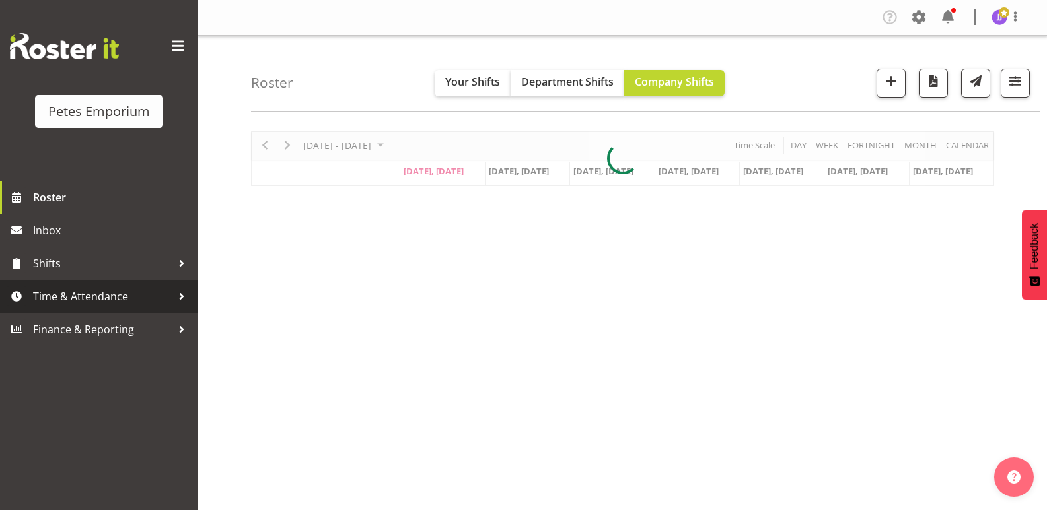
click at [113, 302] on span "Time & Attendance" at bounding box center [102, 297] width 139 height 20
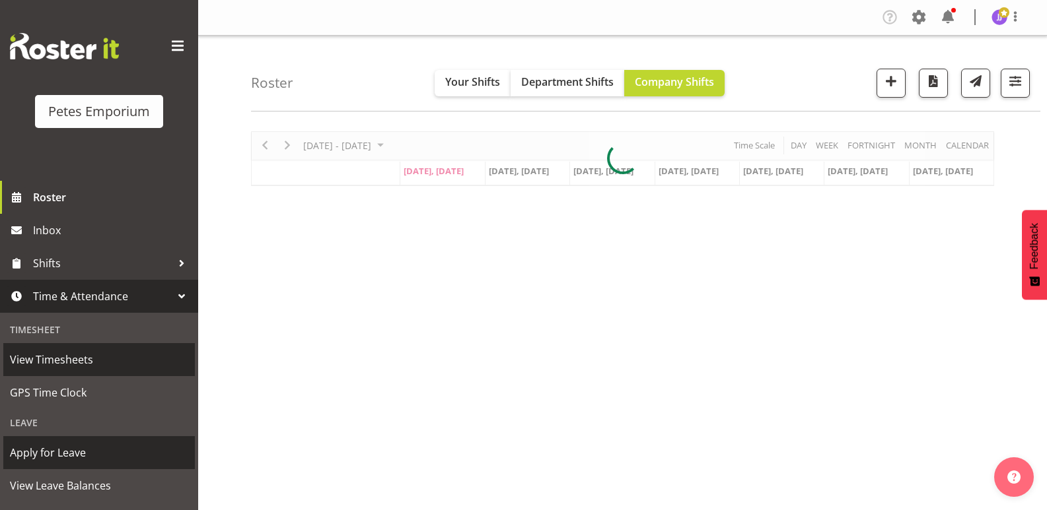
scroll to position [94, 0]
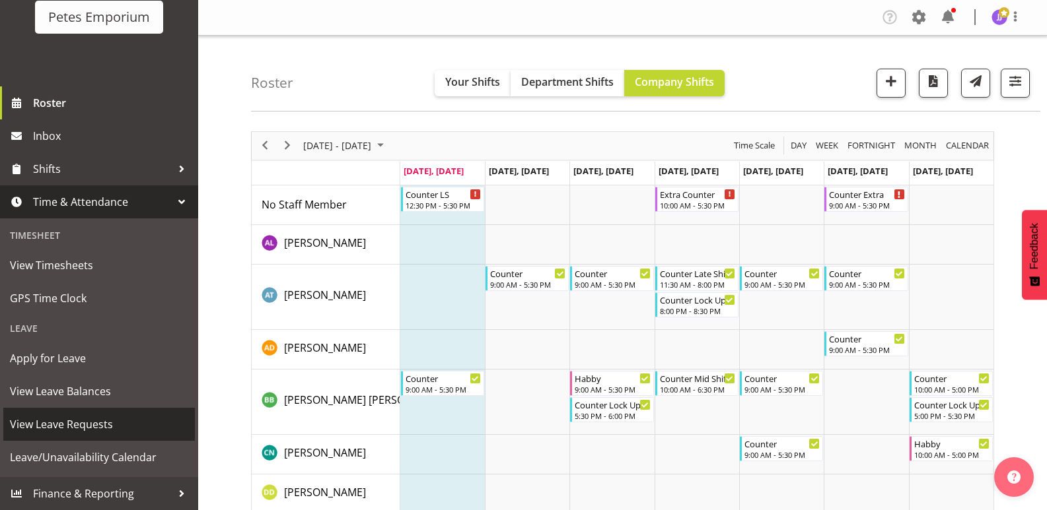
click at [93, 429] on span "View Leave Requests" at bounding box center [99, 425] width 178 height 20
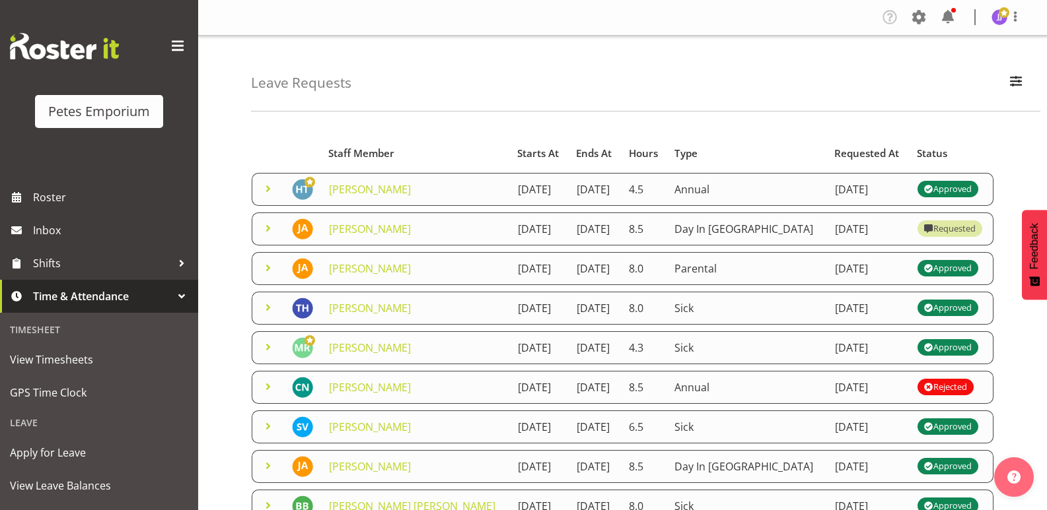
click at [264, 186] on span at bounding box center [268, 189] width 16 height 16
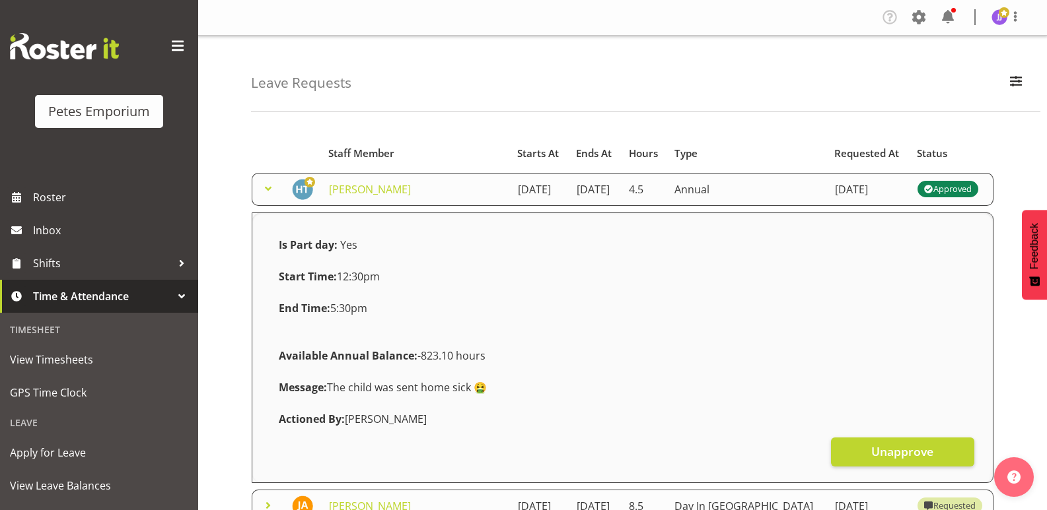
click at [264, 186] on span at bounding box center [268, 189] width 16 height 16
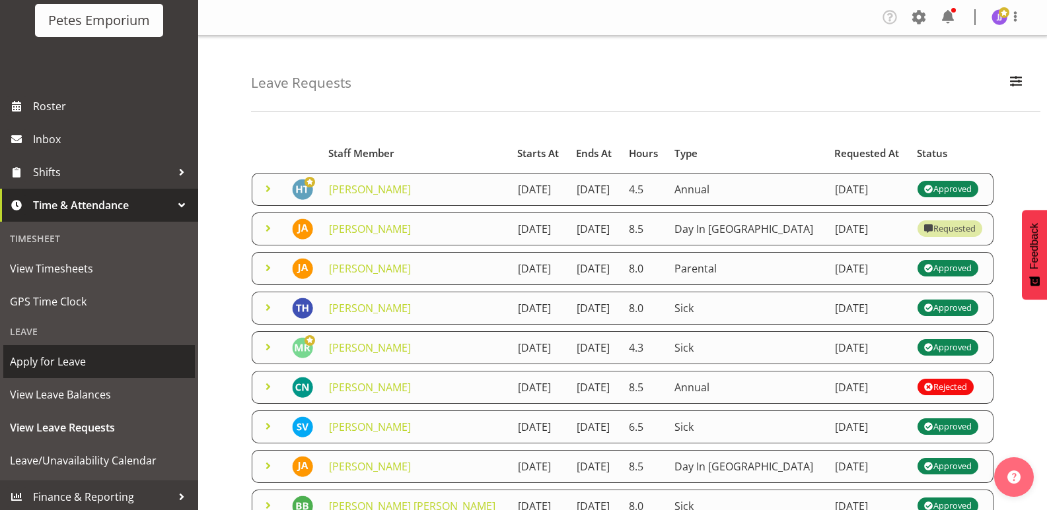
scroll to position [94, 0]
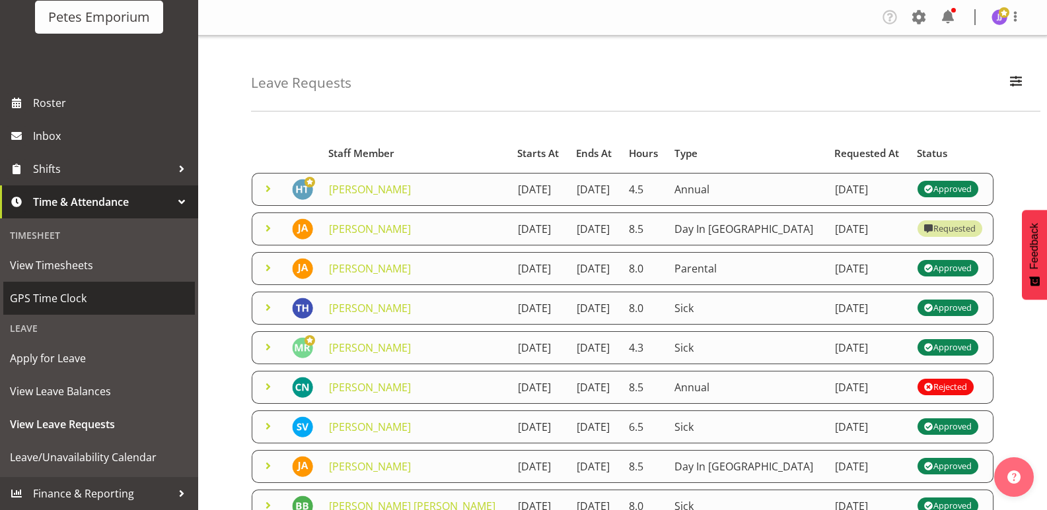
click at [57, 297] on span "GPS Time Clock" at bounding box center [99, 299] width 178 height 20
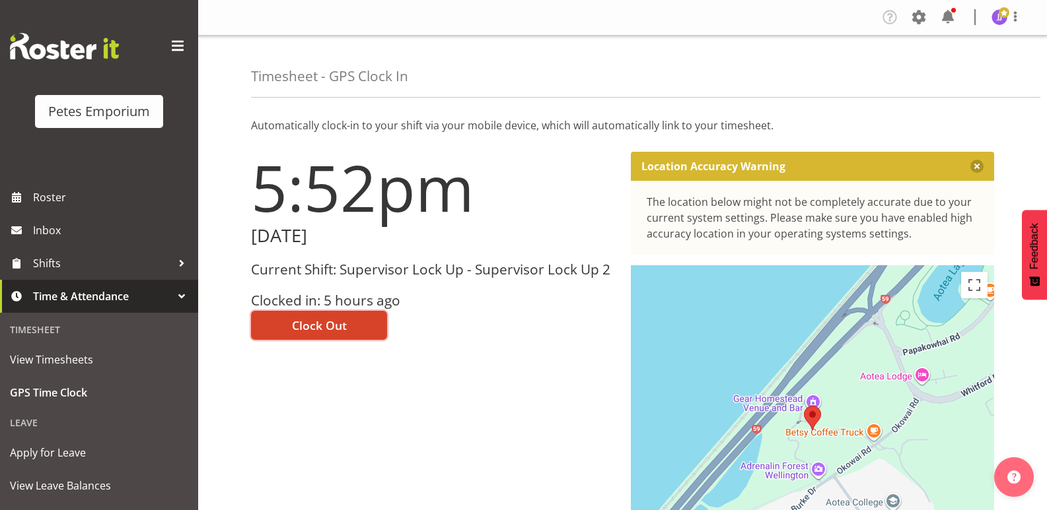
click at [289, 324] on button "Clock Out" at bounding box center [319, 325] width 136 height 29
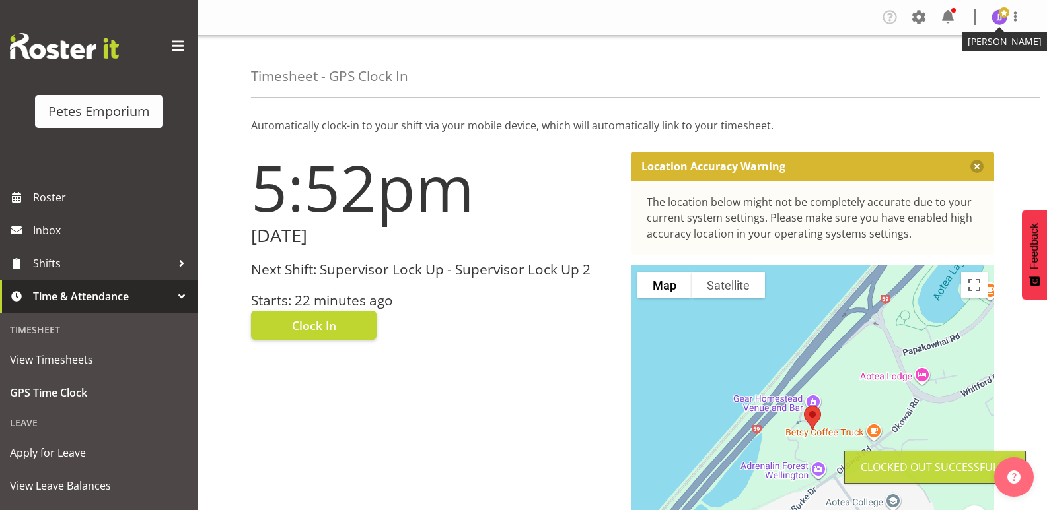
click at [996, 17] on img at bounding box center [999, 17] width 16 height 16
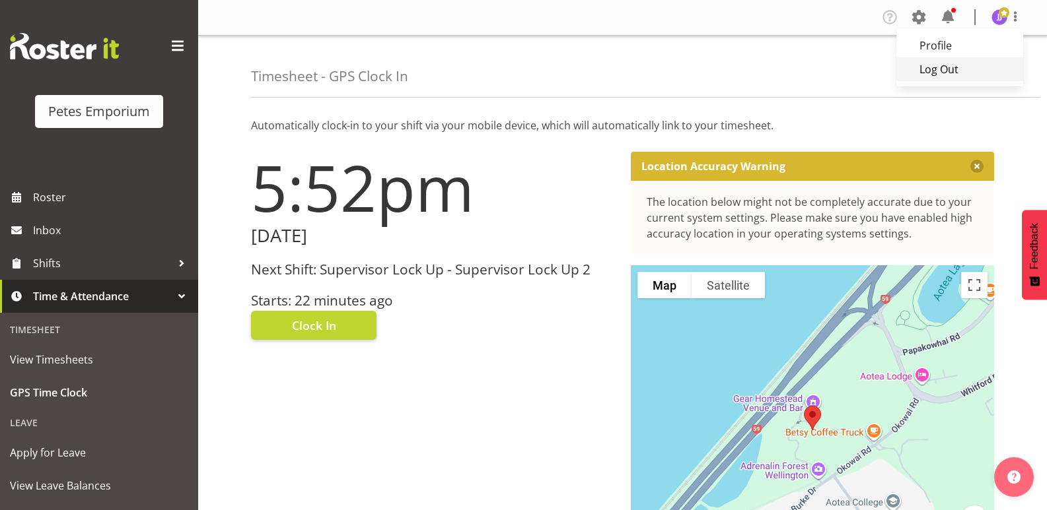
click at [928, 71] on link "Log Out" at bounding box center [959, 69] width 127 height 24
